Goal: Task Accomplishment & Management: Manage account settings

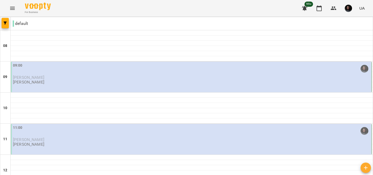
scroll to position [20, 0]
click at [138, 69] on div "09:00 [PERSON_NAME] [PERSON_NAME]" at bounding box center [191, 77] width 361 height 31
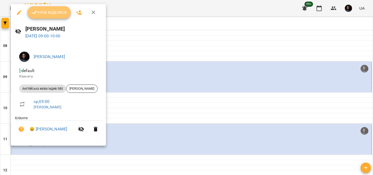
click at [59, 16] on button "Урок відбувся" at bounding box center [49, 12] width 44 height 12
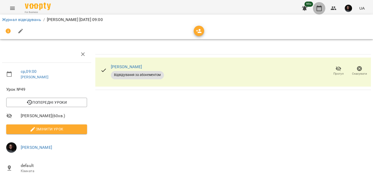
click at [322, 3] on button "button" at bounding box center [319, 8] width 12 height 12
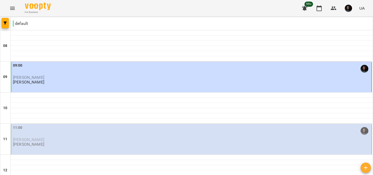
scroll to position [52, 0]
click at [118, 125] on div "11:00" at bounding box center [192, 131] width 358 height 12
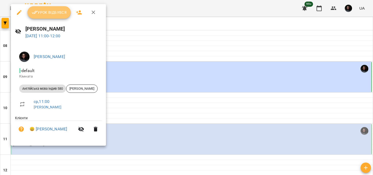
click at [45, 14] on span "Урок відбувся" at bounding box center [49, 12] width 35 height 6
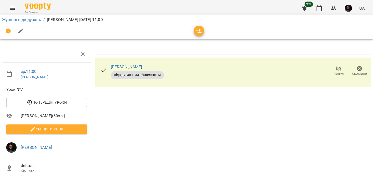
click at [326, 5] on div "99+ UA" at bounding box center [333, 8] width 68 height 13
click at [316, 10] on button "button" at bounding box center [319, 8] width 12 height 12
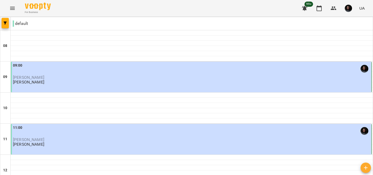
scroll to position [108, 0]
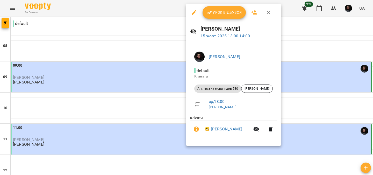
click at [221, 15] on span "Урок відбувся" at bounding box center [224, 12] width 35 height 6
